Goal: Task Accomplishment & Management: Use online tool/utility

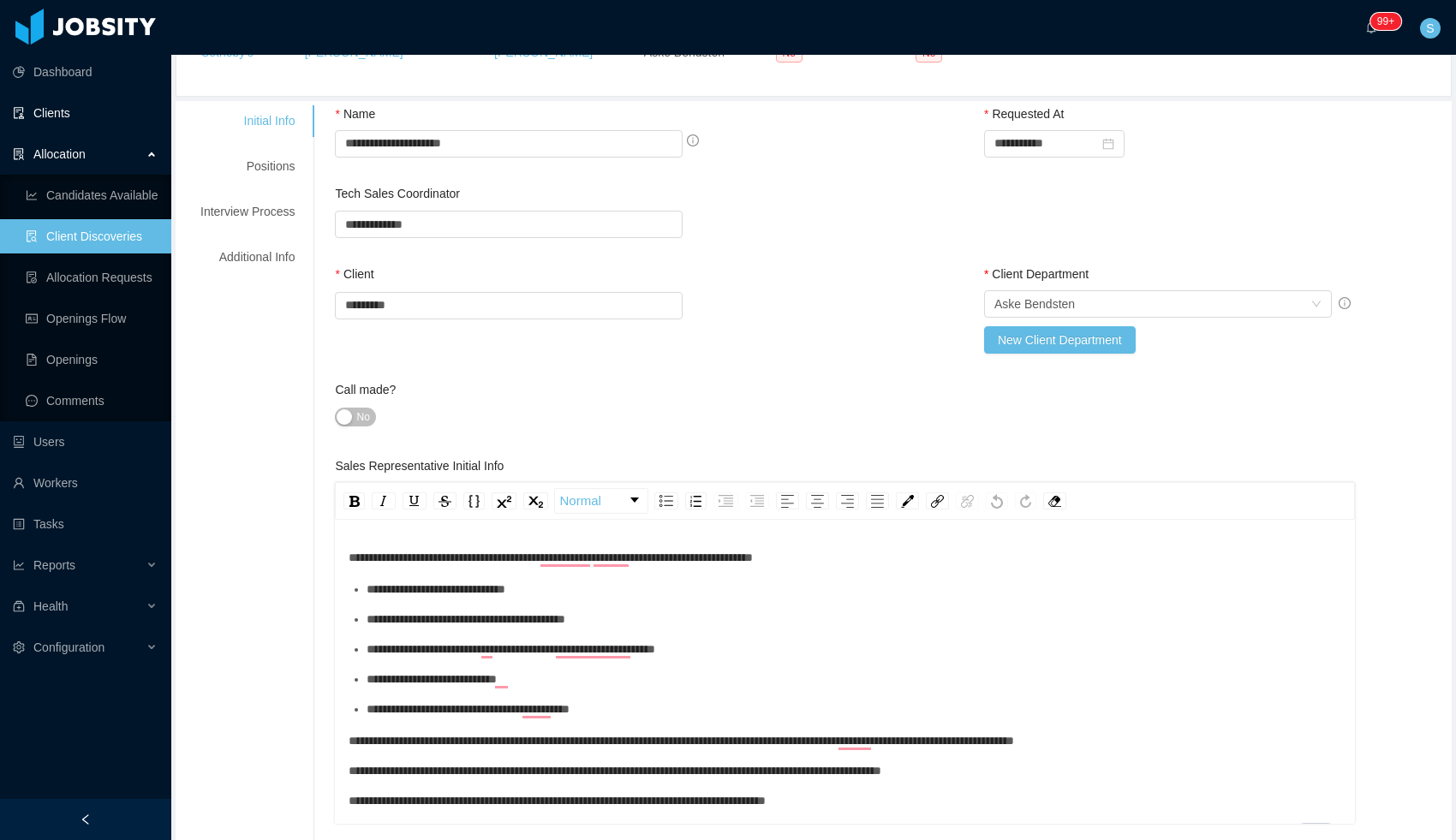
click at [66, 114] on link "Clients" at bounding box center [84, 113] width 145 height 34
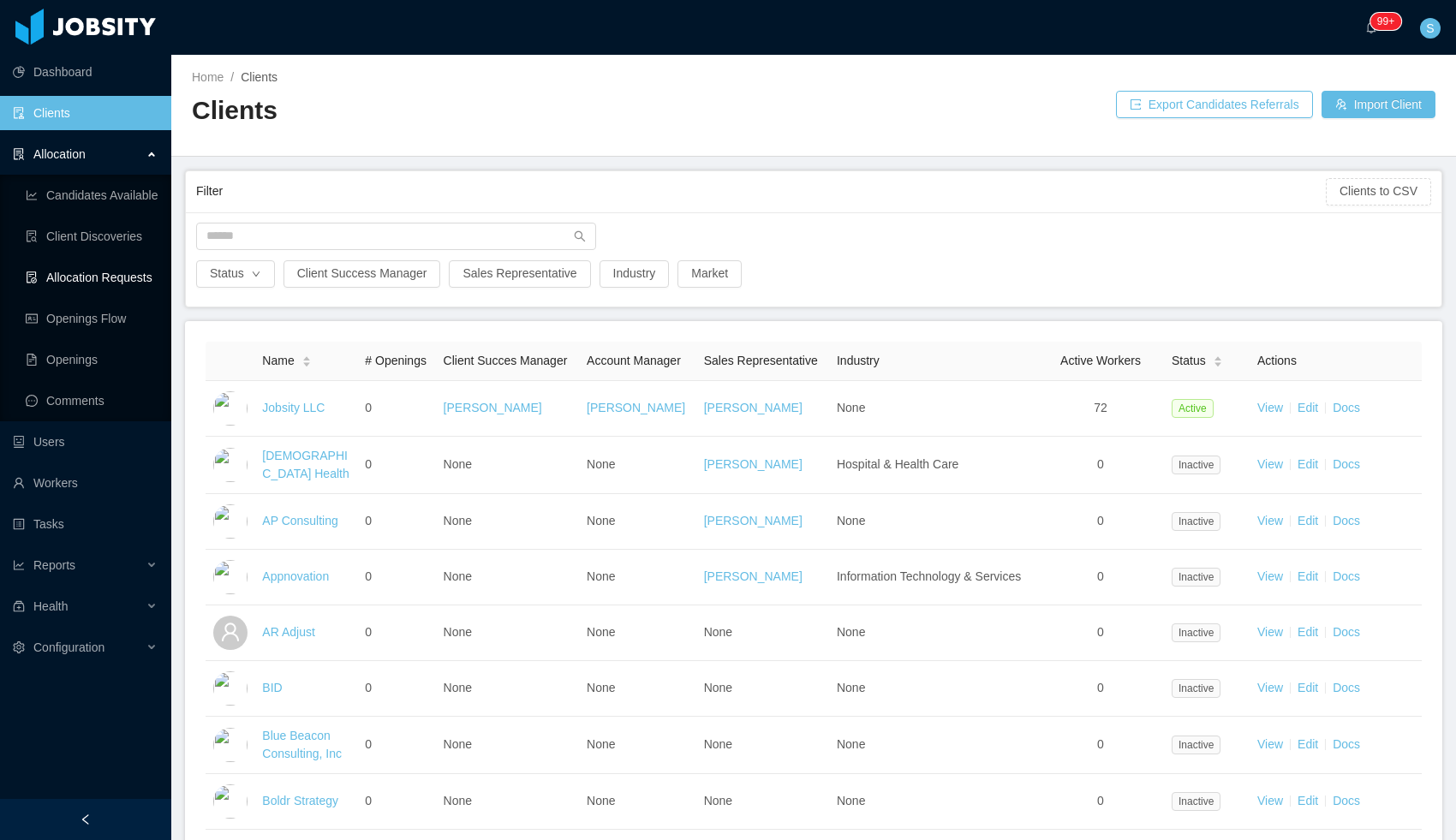
click at [88, 277] on link "Allocation Requests" at bounding box center [92, 277] width 132 height 34
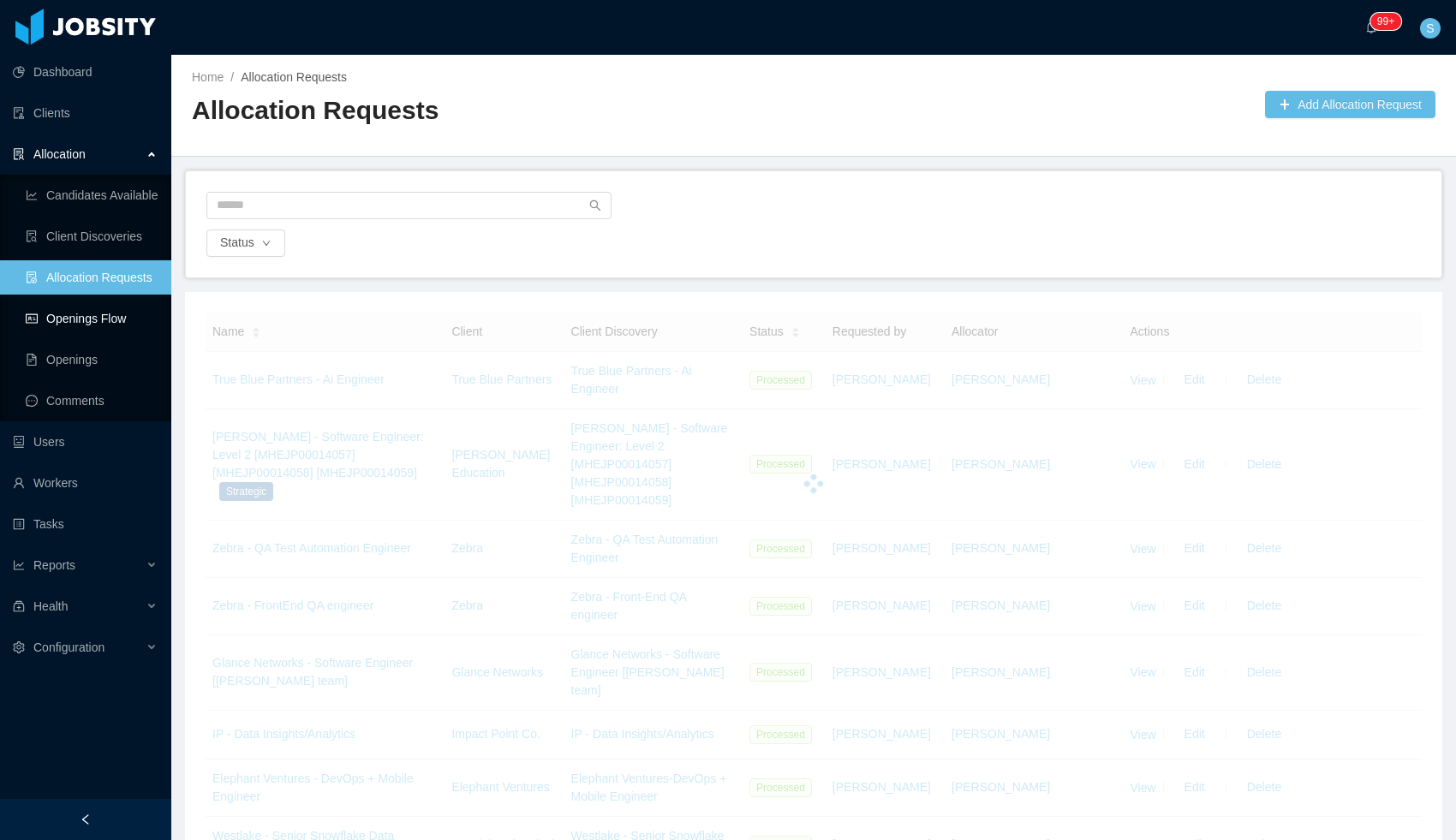
click at [87, 314] on link "Openings Flow" at bounding box center [92, 319] width 132 height 34
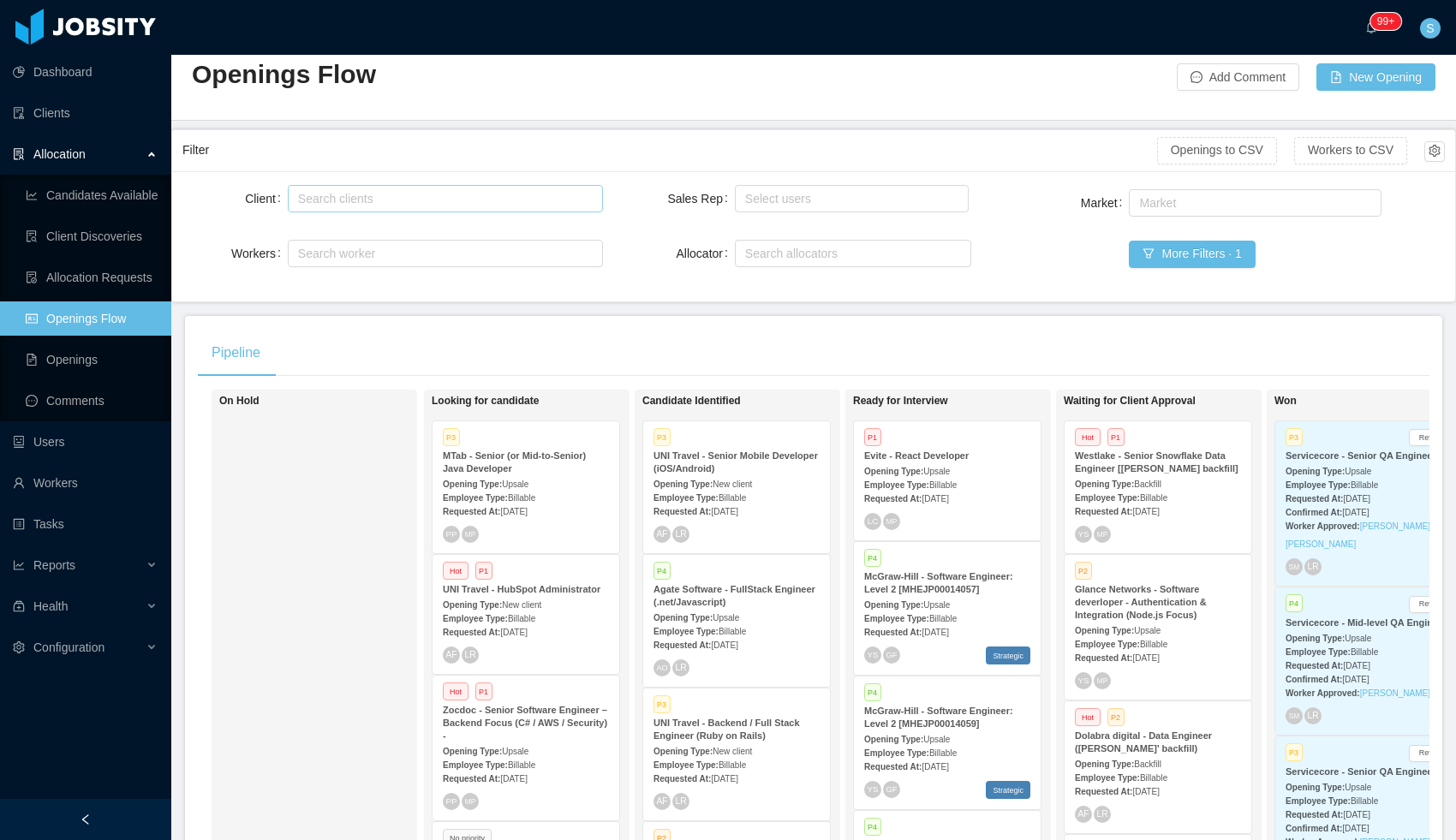
scroll to position [50, 0]
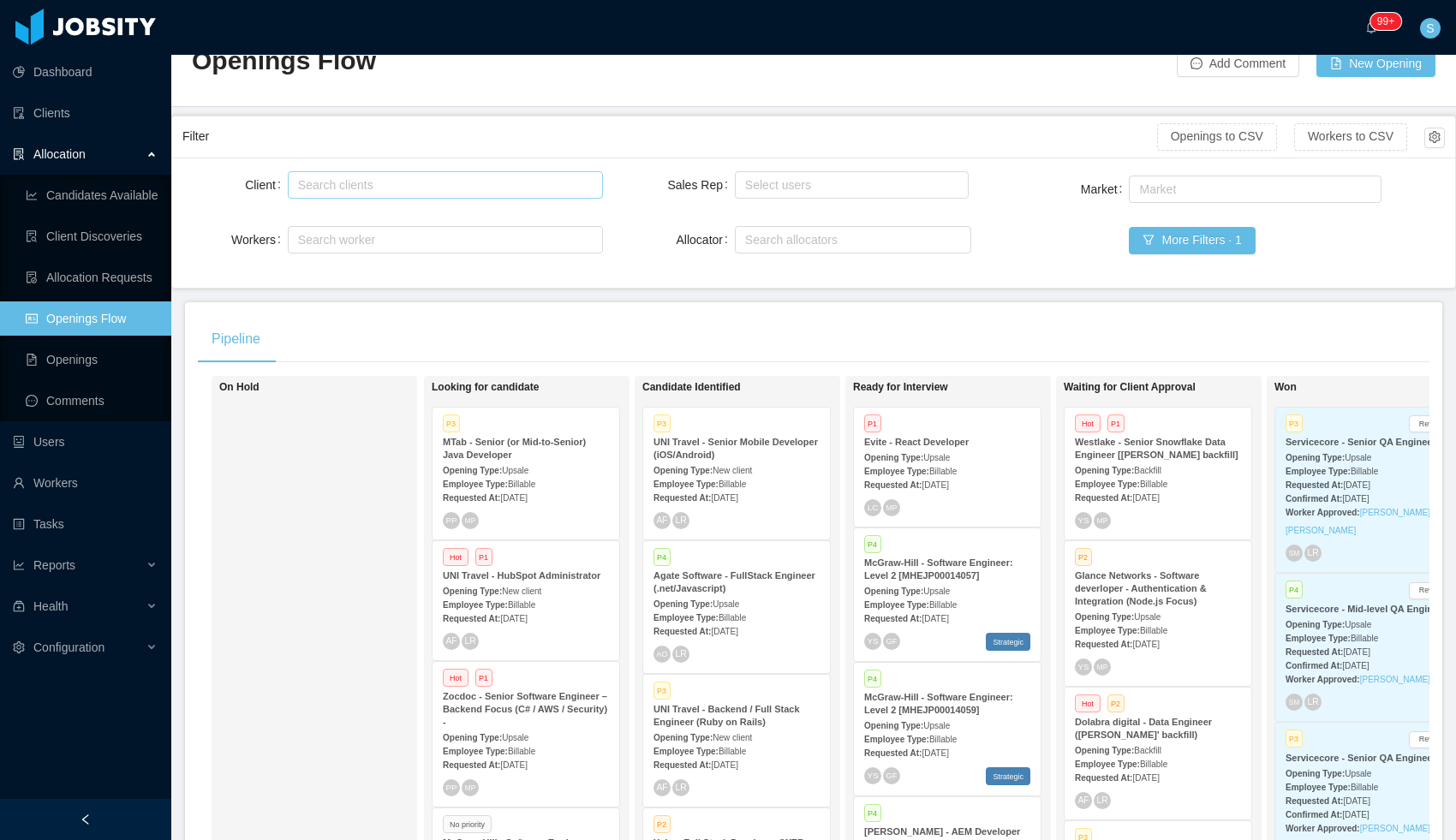
click at [382, 186] on div "Search clients" at bounding box center [441, 185] width 287 height 17
type input "******"
click at [371, 224] on li "Impact Point Co." at bounding box center [444, 218] width 315 height 28
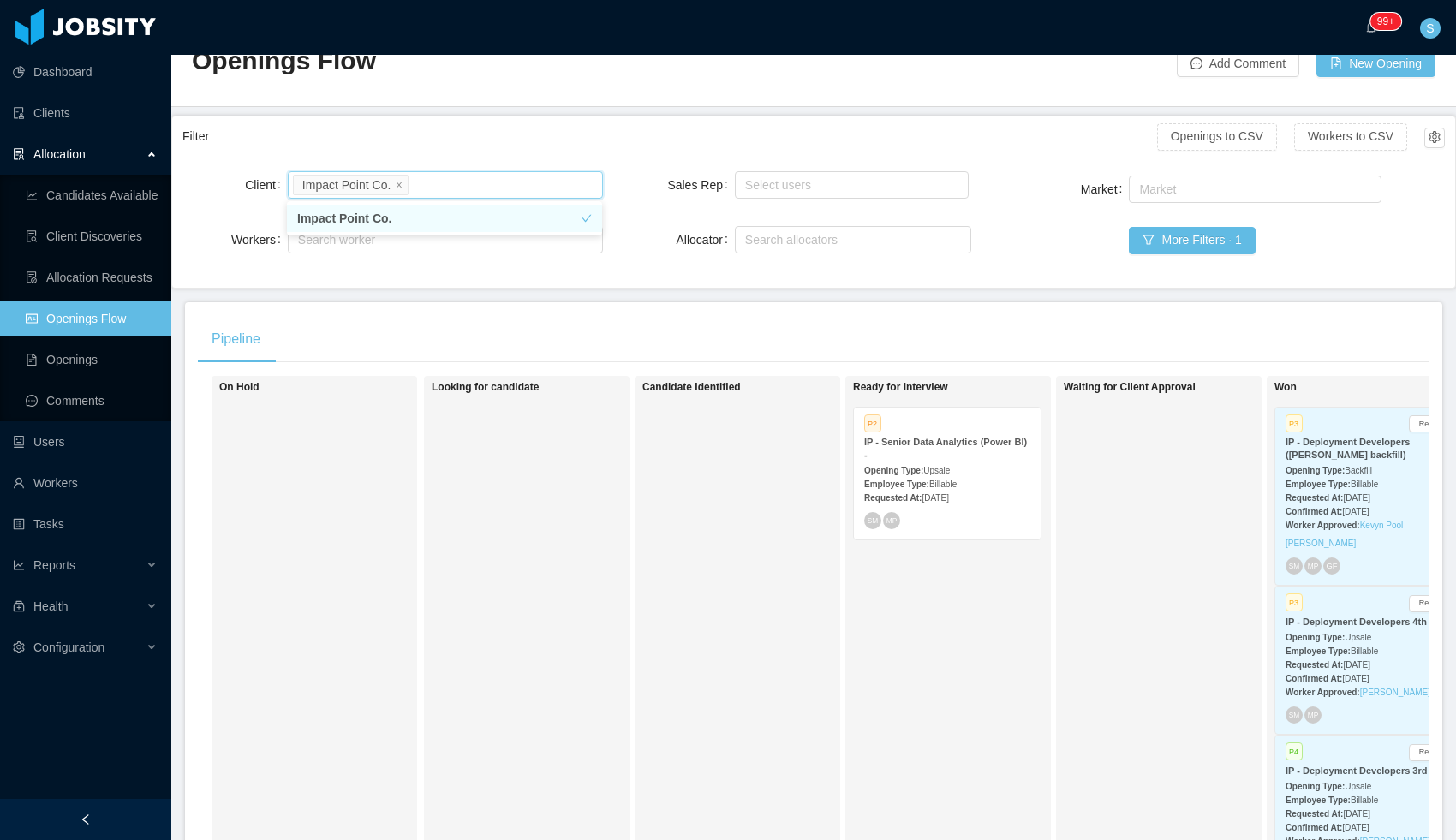
click at [996, 486] on div "Employee Type: Billable" at bounding box center [948, 483] width 167 height 18
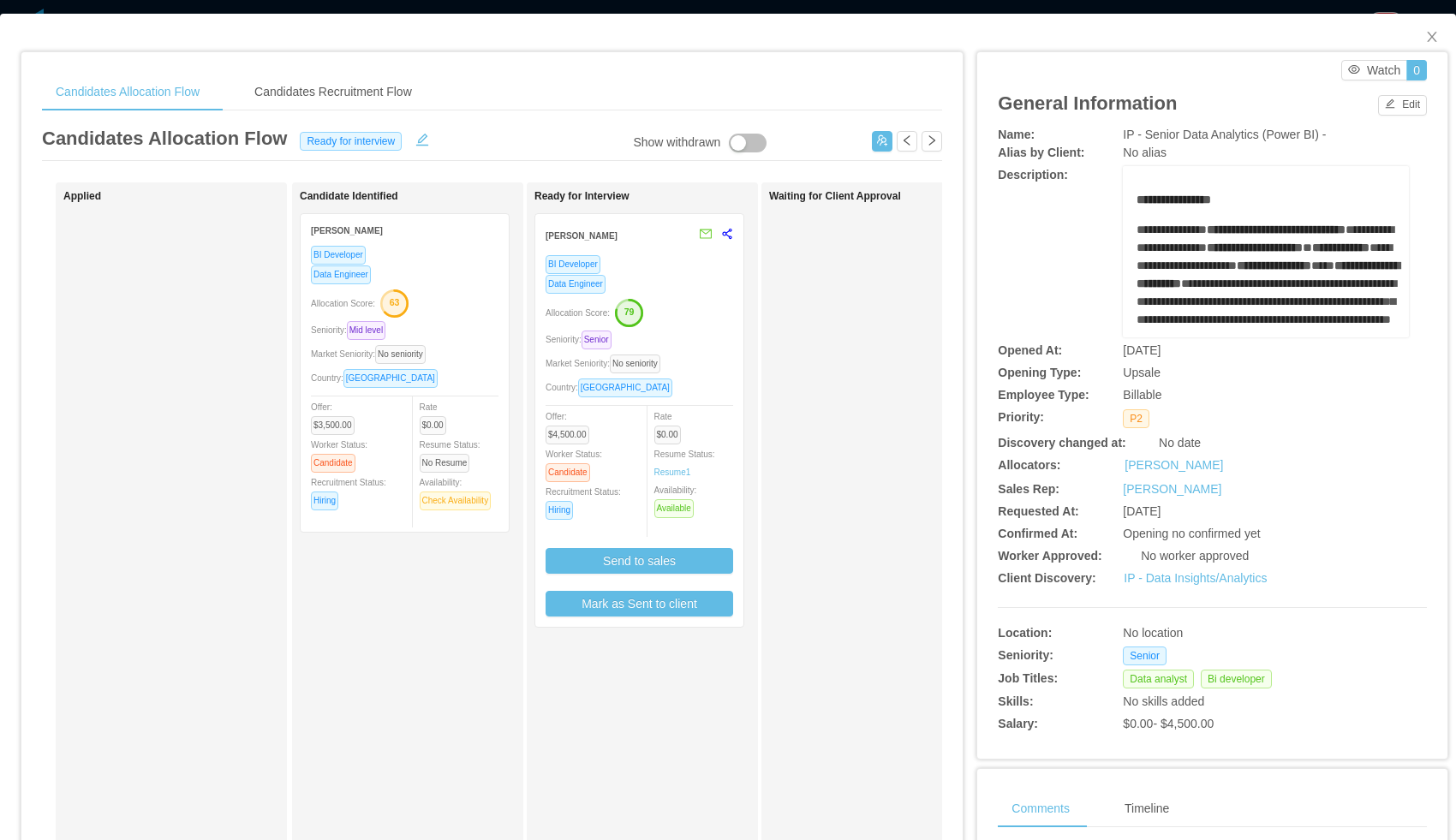
click at [731, 354] on div "Market Seniority: No seniority" at bounding box center [639, 364] width 188 height 20
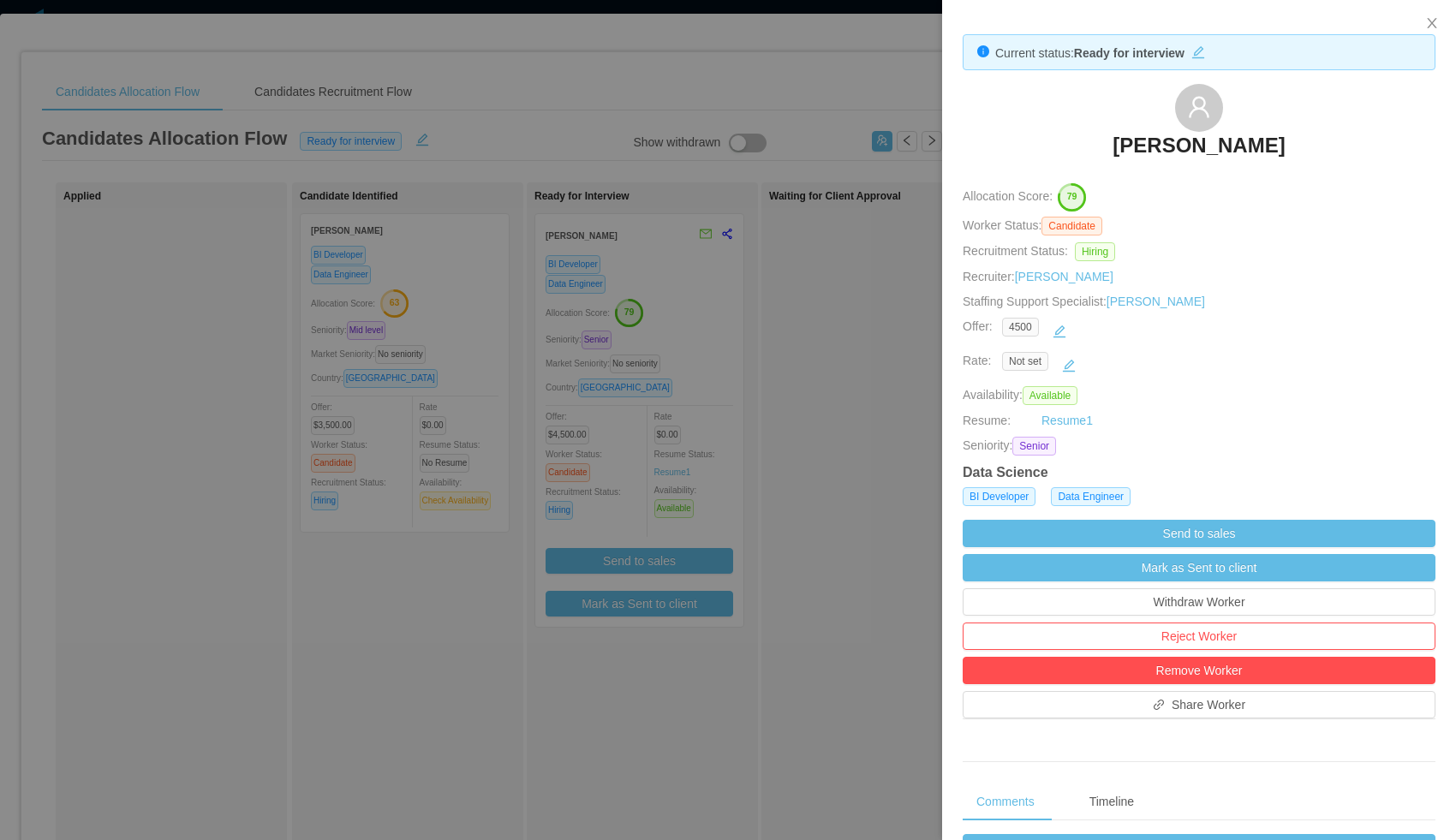
scroll to position [569, 0]
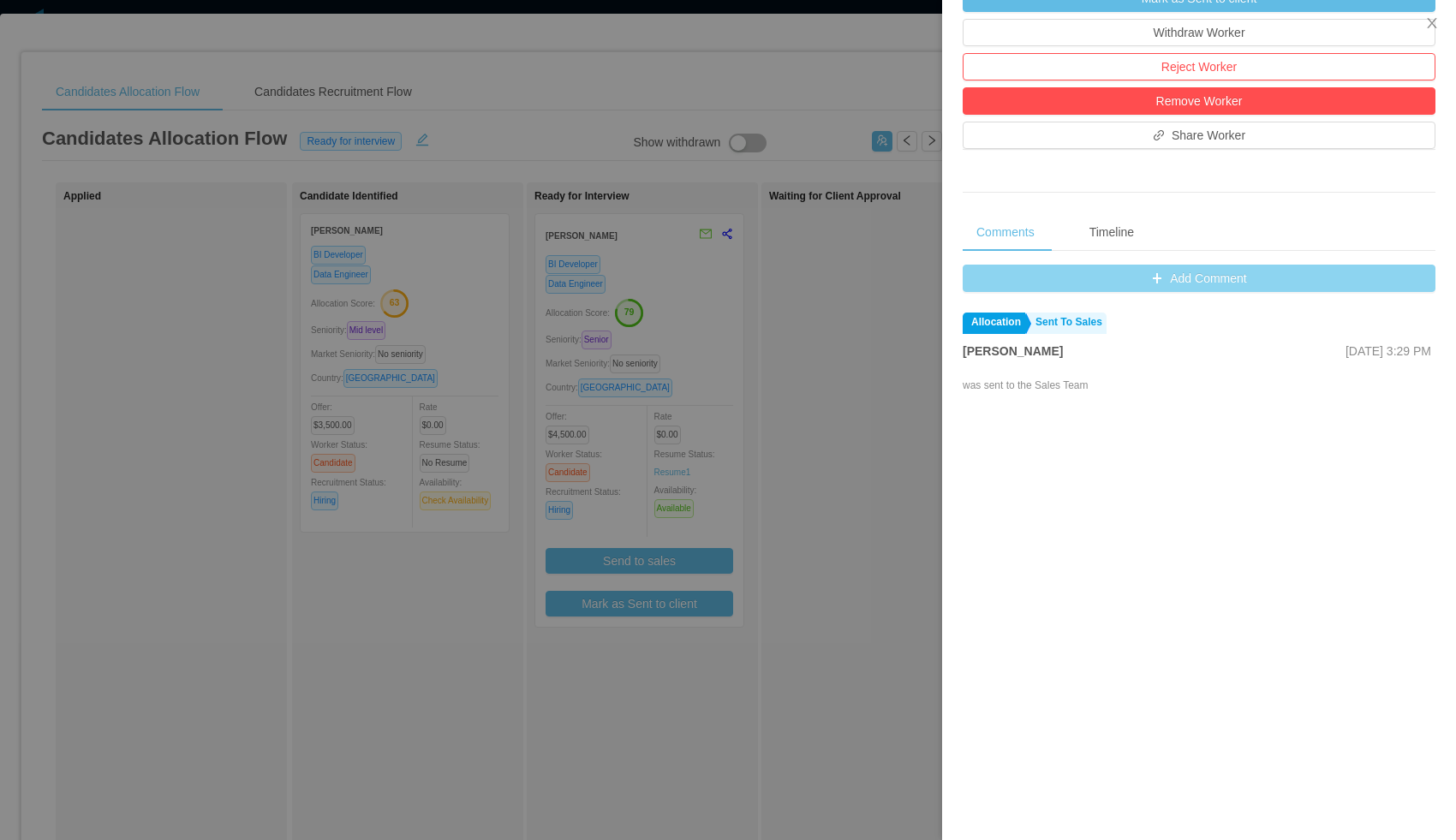
click at [1071, 282] on button "Add Comment" at bounding box center [1199, 278] width 473 height 28
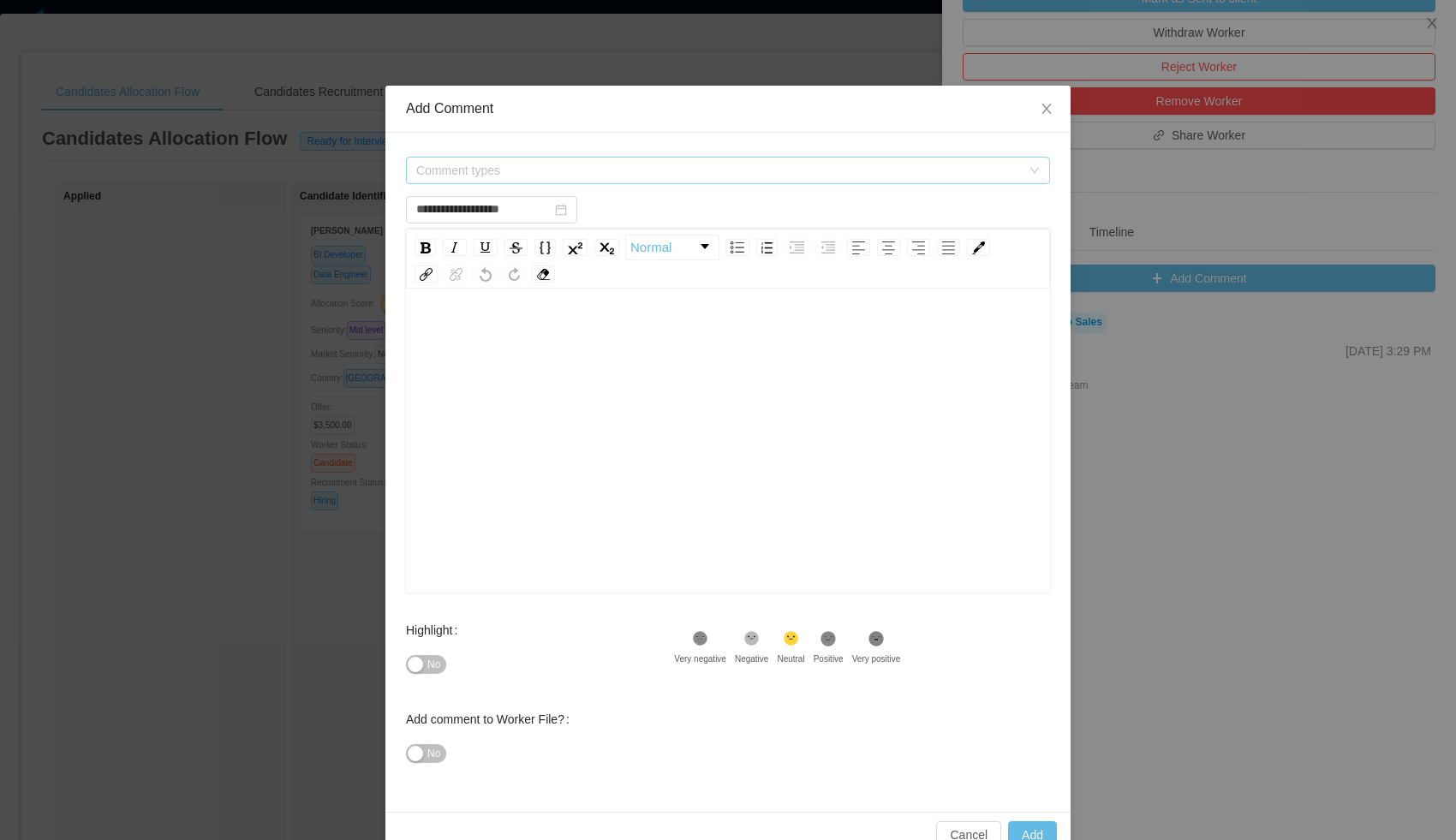
click at [563, 169] on span "Comment types" at bounding box center [719, 170] width 605 height 17
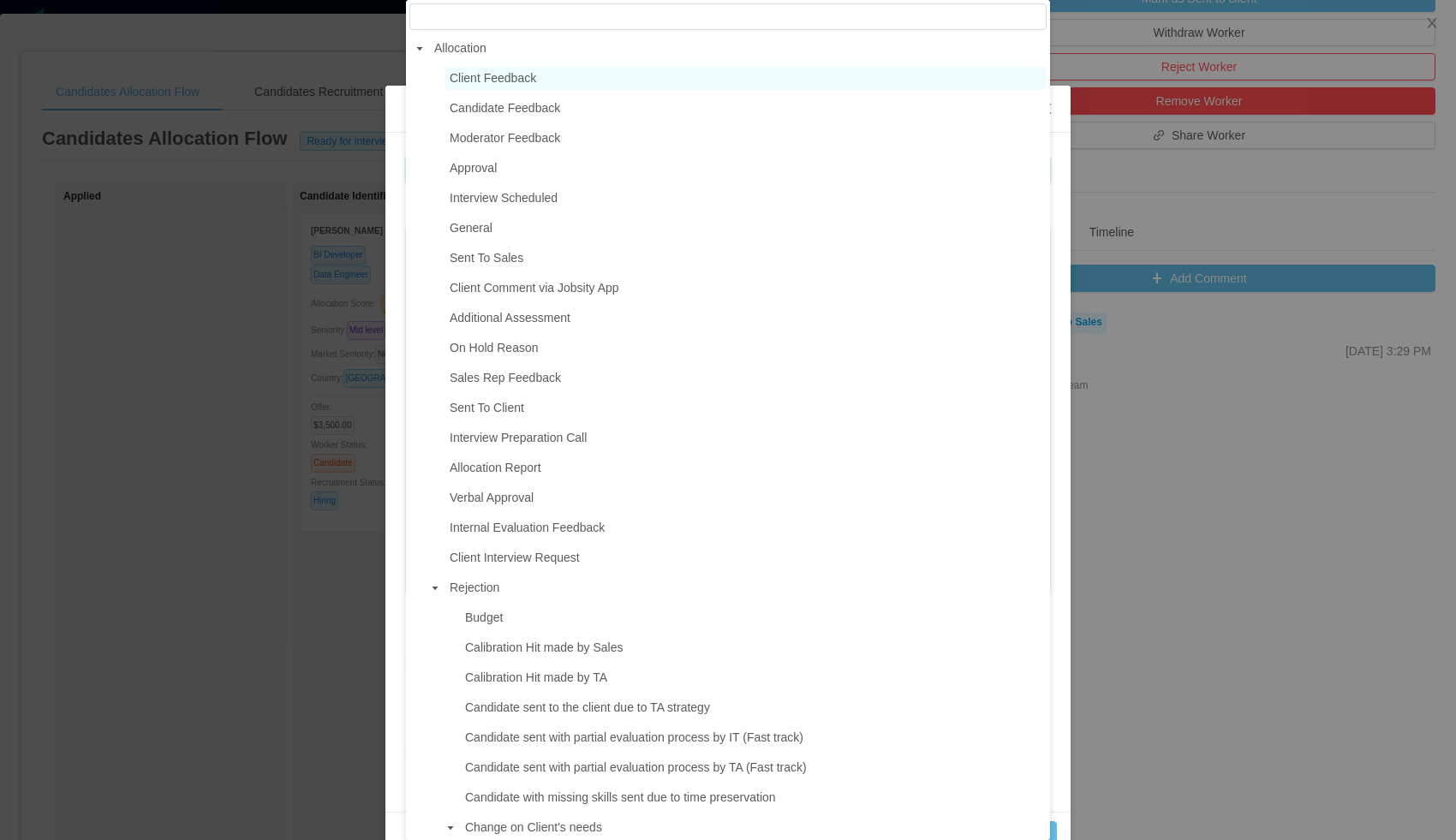
click at [479, 85] on span "Client Feedback" at bounding box center [493, 77] width 86 height 13
type input "**********"
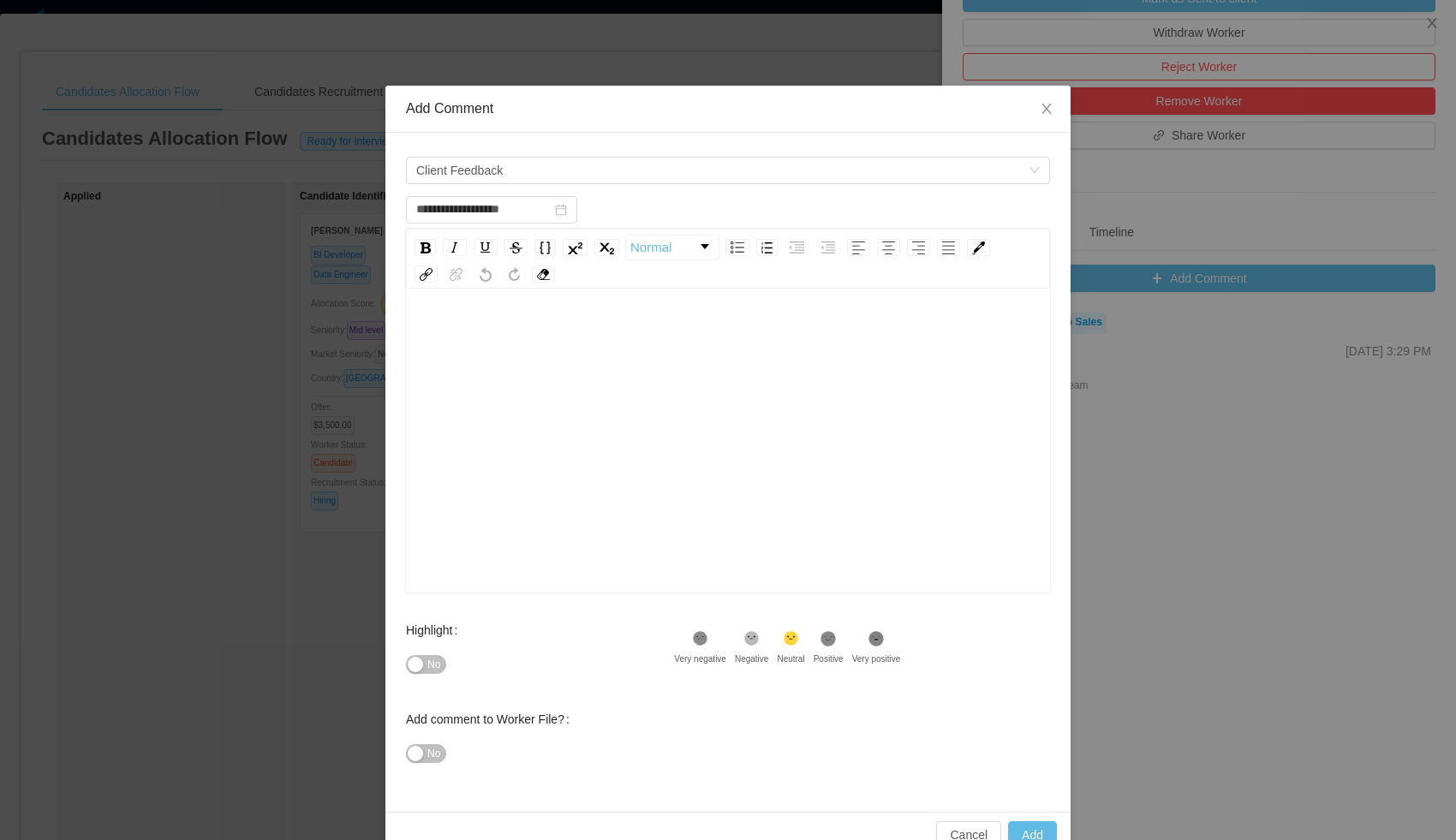
click at [504, 341] on div "rdw-editor" at bounding box center [728, 335] width 617 height 34
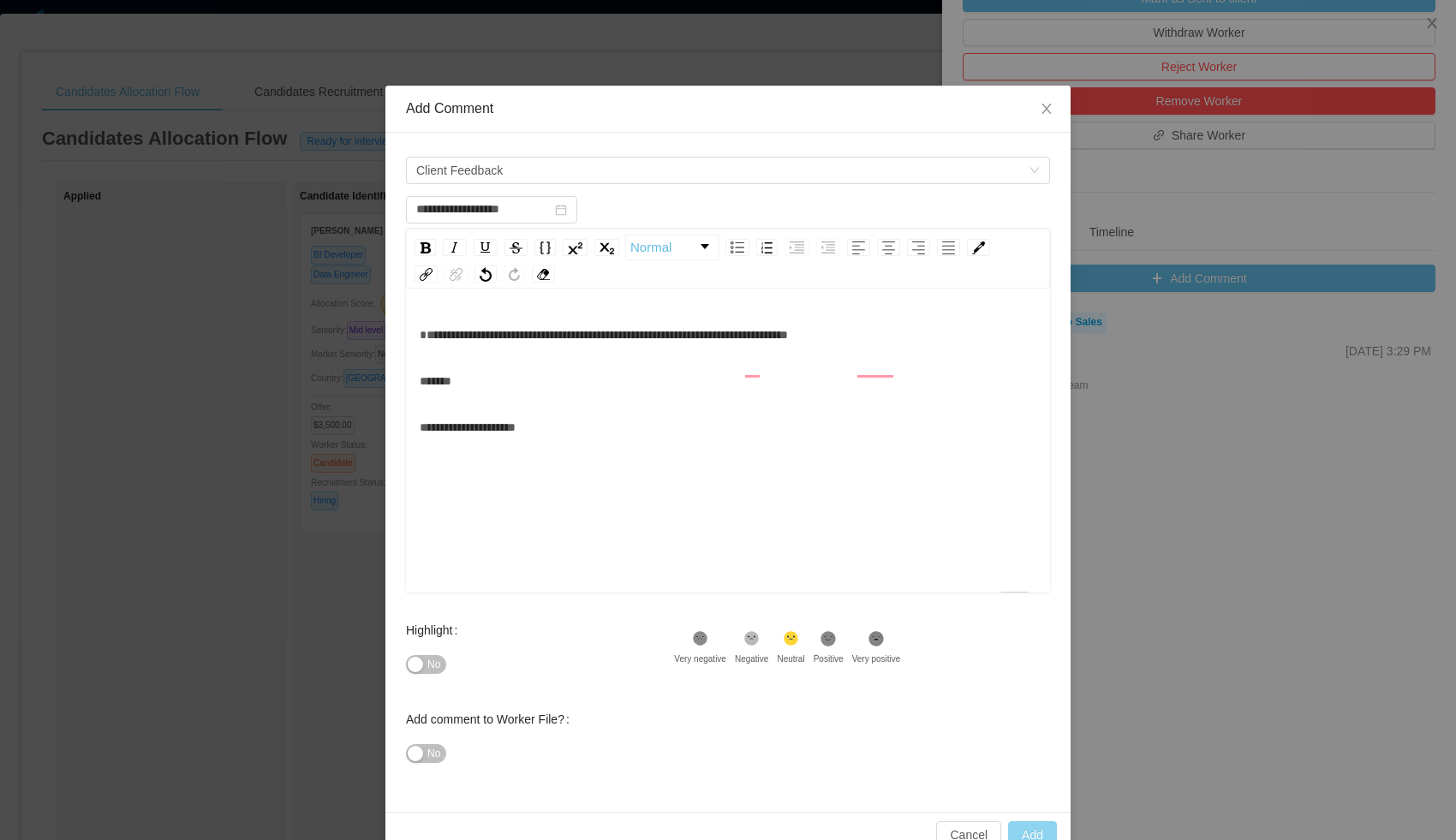
click at [1033, 831] on button "Add" at bounding box center [1032, 834] width 49 height 28
type input "**********"
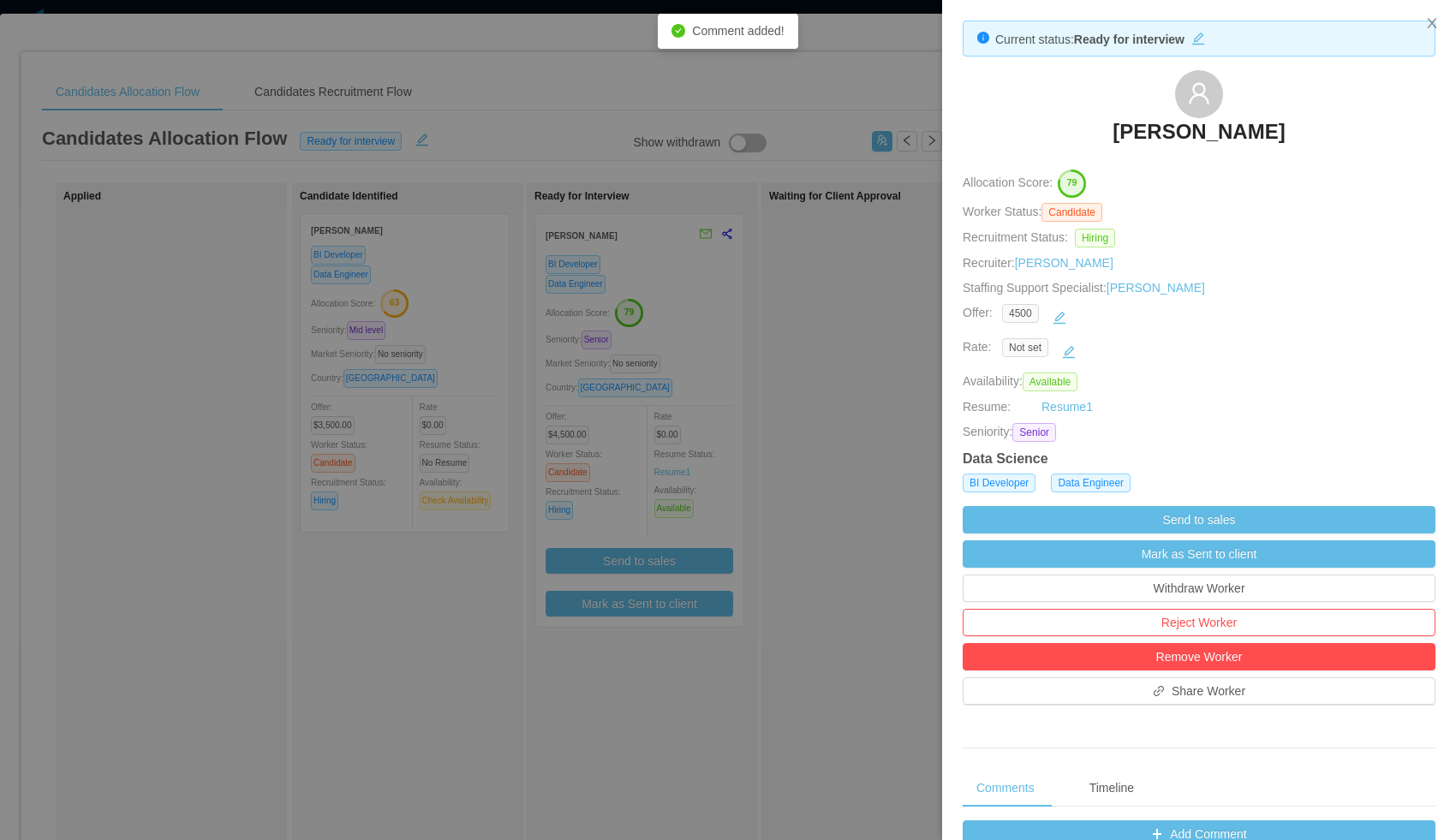
scroll to position [0, 0]
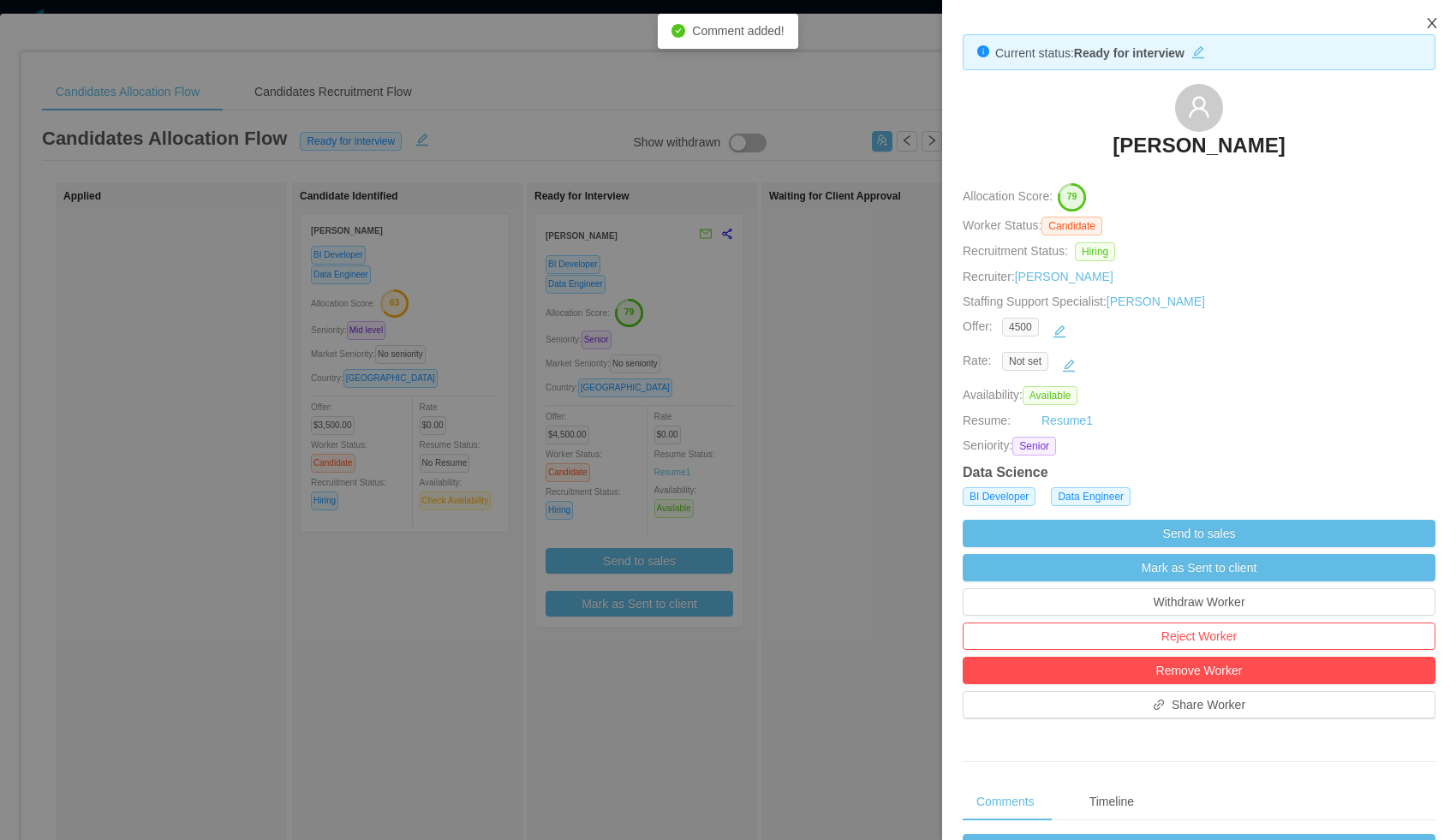
click at [1428, 20] on icon "icon: close" at bounding box center [1432, 23] width 13 height 13
